Goal: Task Accomplishment & Management: Use online tool/utility

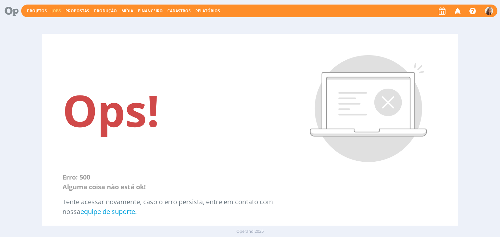
click at [55, 11] on link "Jobs" at bounding box center [55, 11] width 9 height 6
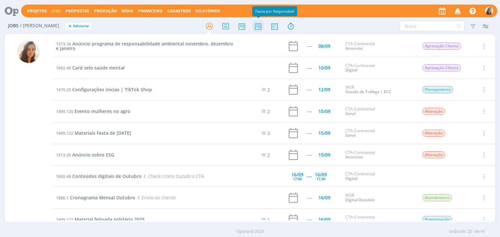
click at [259, 24] on icon at bounding box center [258, 26] width 12 height 13
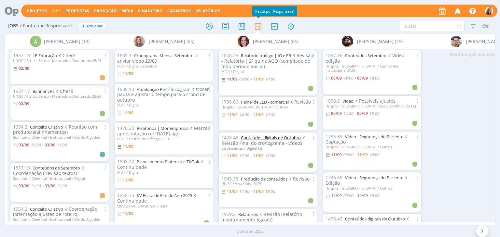
click at [254, 136] on link "Conteúdos digitais de Outubro" at bounding box center [271, 138] width 60 height 6
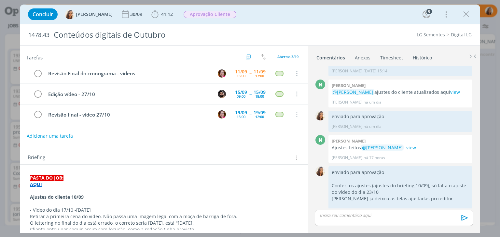
scroll to position [622, 0]
click at [469, 17] on icon "dialog" at bounding box center [466, 14] width 10 height 10
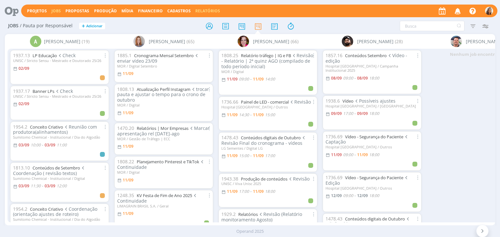
click at [212, 9] on link "Relatórios" at bounding box center [207, 11] width 25 height 6
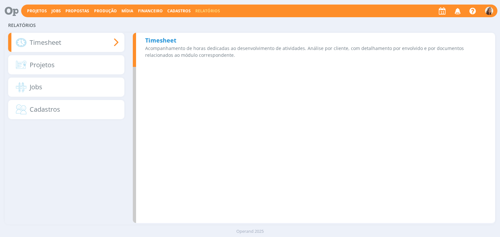
click at [181, 37] on div "Timesheet Acompanhamento de horas dedicadas ao desenvolvimento de atividades. A…" at bounding box center [314, 50] width 362 height 34
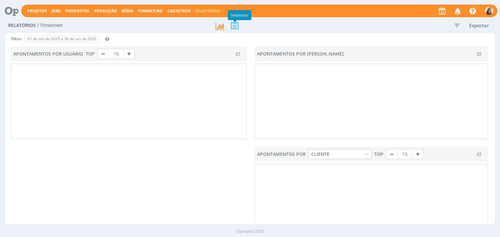
click at [237, 28] on icon at bounding box center [235, 25] width 14 height 13
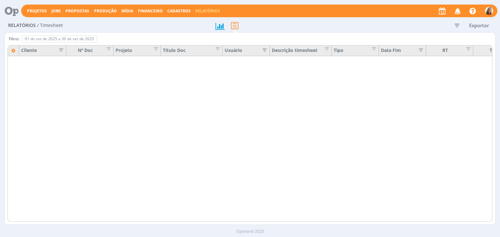
click at [455, 28] on icon "button" at bounding box center [457, 26] width 12 height 12
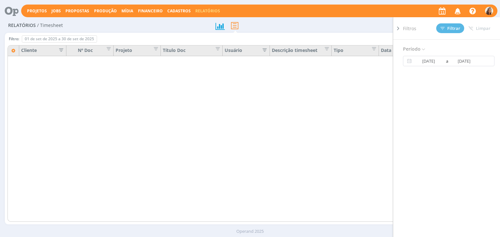
click at [414, 47] on span "Período" at bounding box center [414, 49] width 23 height 8
click at [423, 47] on icon at bounding box center [423, 50] width 6 height 6
click at [483, 60] on icon at bounding box center [484, 61] width 8 height 8
click at [484, 27] on span "Limpar" at bounding box center [479, 28] width 22 height 5
type input "01/09/2025"
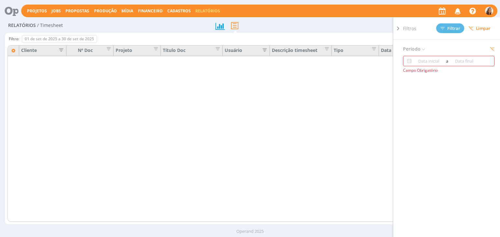
type input "30/09/2025"
click at [435, 63] on input "01/09/2025" at bounding box center [428, 61] width 31 height 8
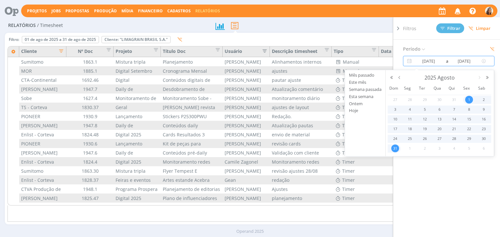
type input "01/08/2025"
type input "31/08/2025"
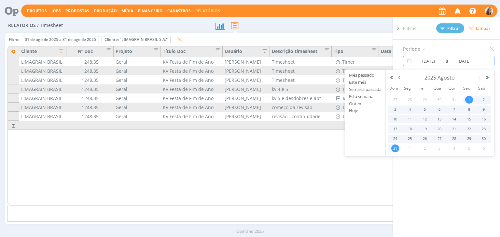
click at [404, 77] on div "2025 Agosto" at bounding box center [439, 78] width 71 height 10
click at [400, 79] on button "button" at bounding box center [399, 77] width 8 height 5
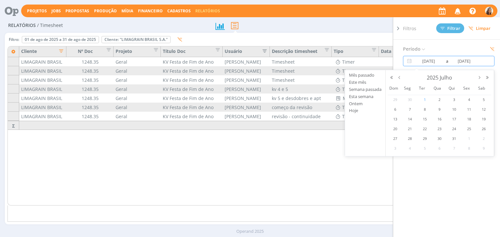
click at [426, 101] on span "1" at bounding box center [425, 100] width 8 height 8
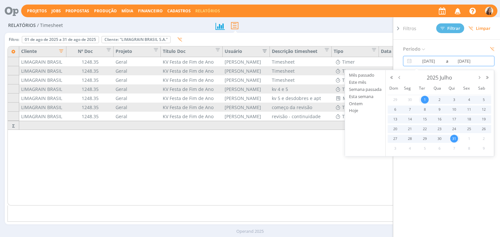
click at [454, 137] on span "31" at bounding box center [454, 139] width 8 height 8
type input "01/07/2025"
type input "31/07/2025"
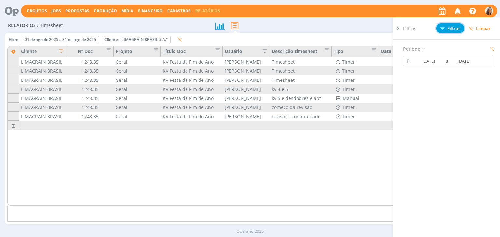
click at [457, 30] on span "Filtrar" at bounding box center [450, 28] width 20 height 4
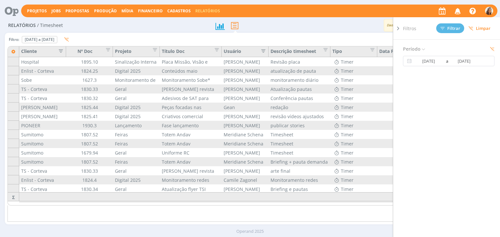
click at [59, 53] on icon "button" at bounding box center [59, 50] width 7 height 7
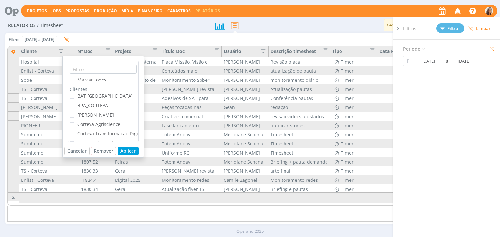
scroll to position [65, 0]
click at [95, 76] on span "CTA-Continental" at bounding box center [94, 78] width 35 height 6
click at [74, 76] on input "CTA-Continental" at bounding box center [74, 76] width 0 height 0
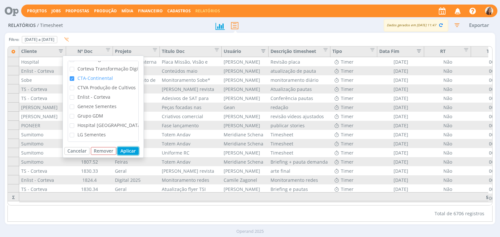
click at [128, 153] on button "Aplicar" at bounding box center [127, 151] width 21 height 8
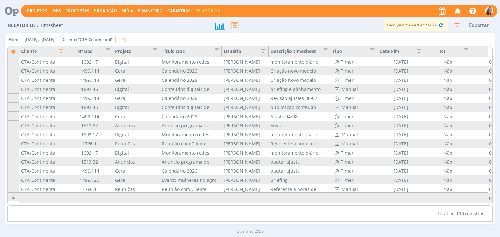
drag, startPoint x: 449, startPoint y: 206, endPoint x: 463, endPoint y: 205, distance: 14.0
click at [463, 205] on div "Filtro: 01 de jul de 2025 a 31 de jul de 2025 Definir padrão Cliente: "CTA-Cont…" at bounding box center [249, 128] width 484 height 187
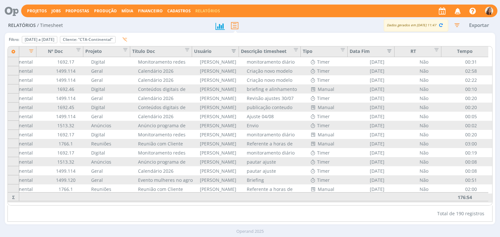
scroll to position [0, 30]
click at [58, 10] on link "Jobs" at bounding box center [55, 11] width 9 height 6
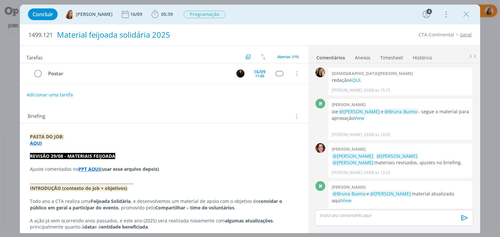
scroll to position [216, 0]
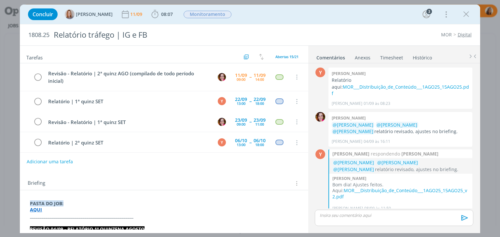
scroll to position [74, 0]
